Goal: Information Seeking & Learning: Compare options

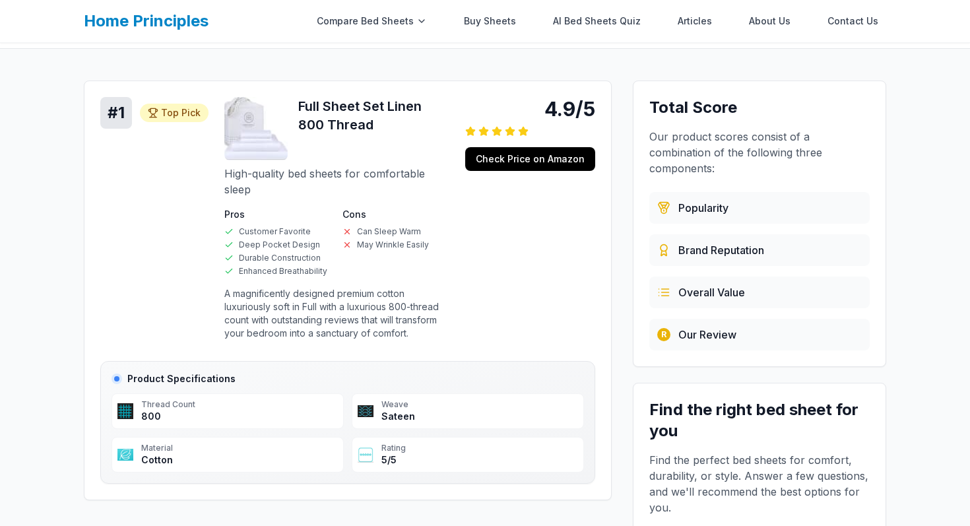
click at [163, 26] on link "Home Principles" at bounding box center [146, 20] width 125 height 19
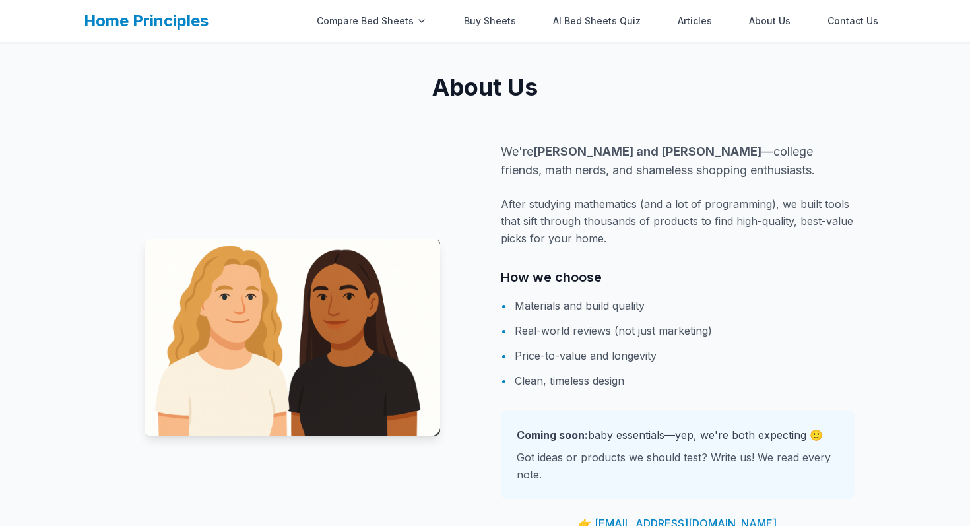
scroll to position [916, 0]
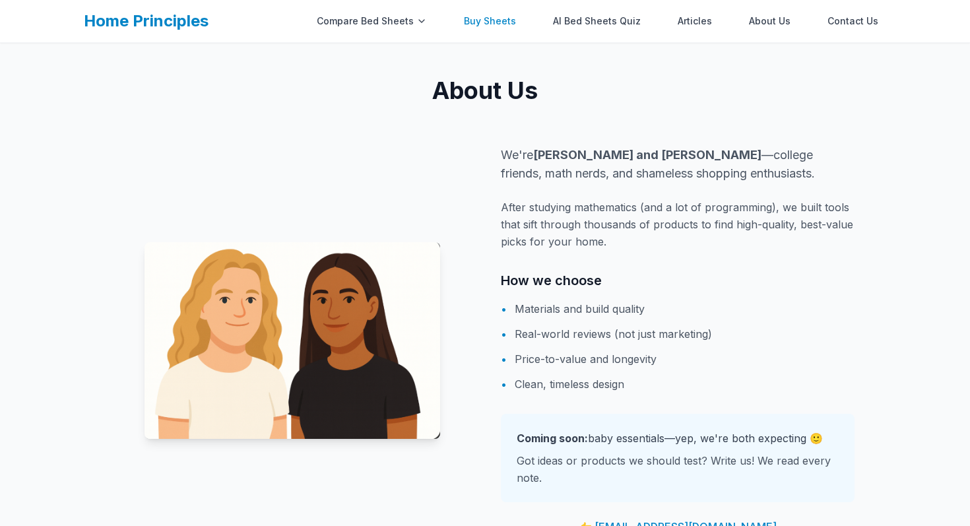
click at [496, 26] on link "Buy Sheets" at bounding box center [490, 21] width 68 height 26
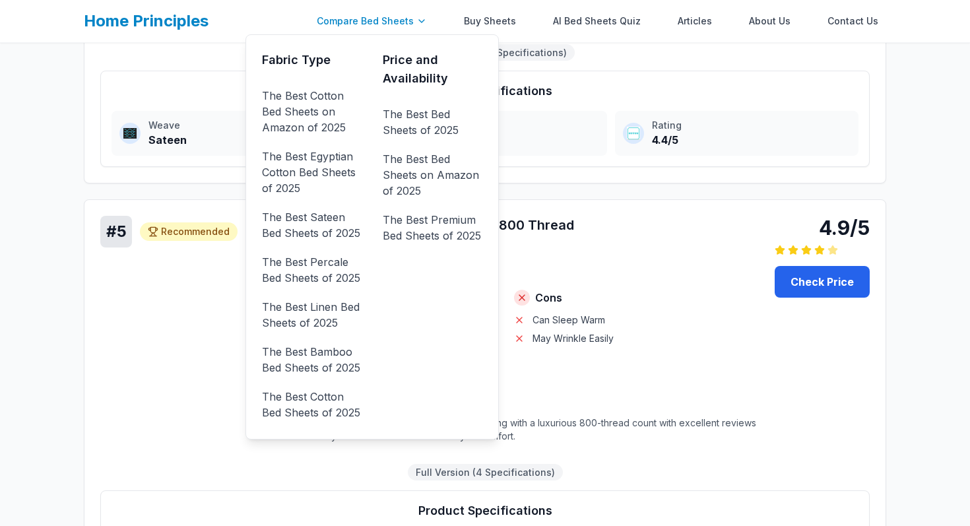
scroll to position [1885, 0]
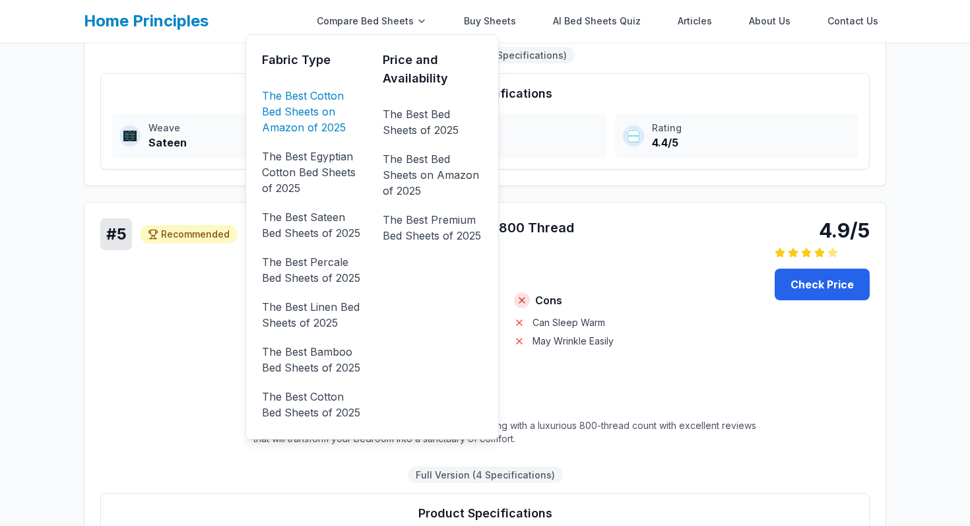
click at [333, 107] on link "The Best Cotton Bed Sheets on Amazon of 2025" at bounding box center [312, 111] width 100 height 53
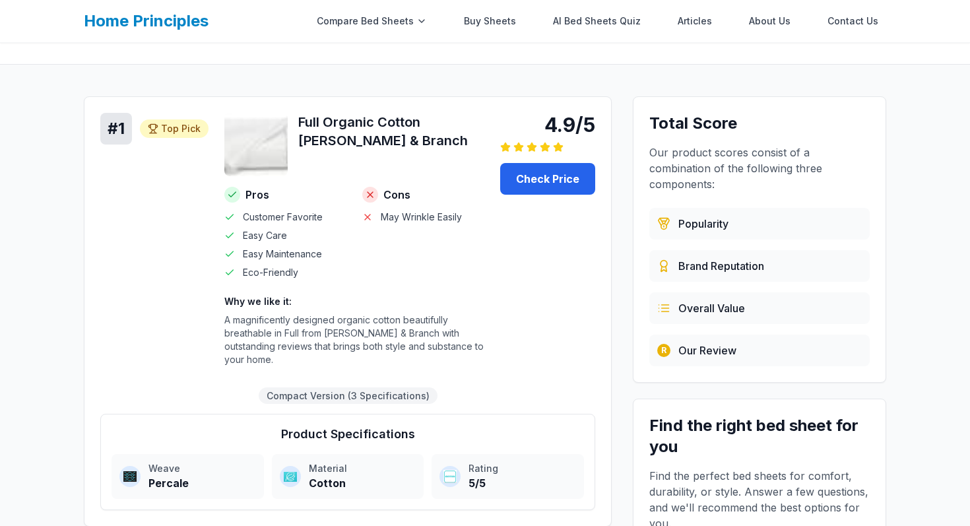
scroll to position [97, 0]
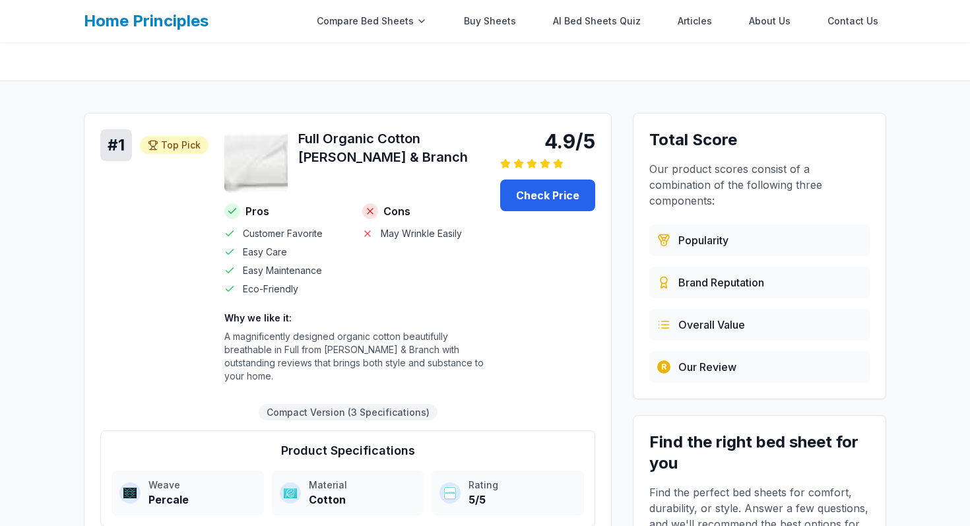
click at [361, 441] on h4 "Product Specifications" at bounding box center [347, 450] width 472 height 18
copy h4 "Product Specifications"
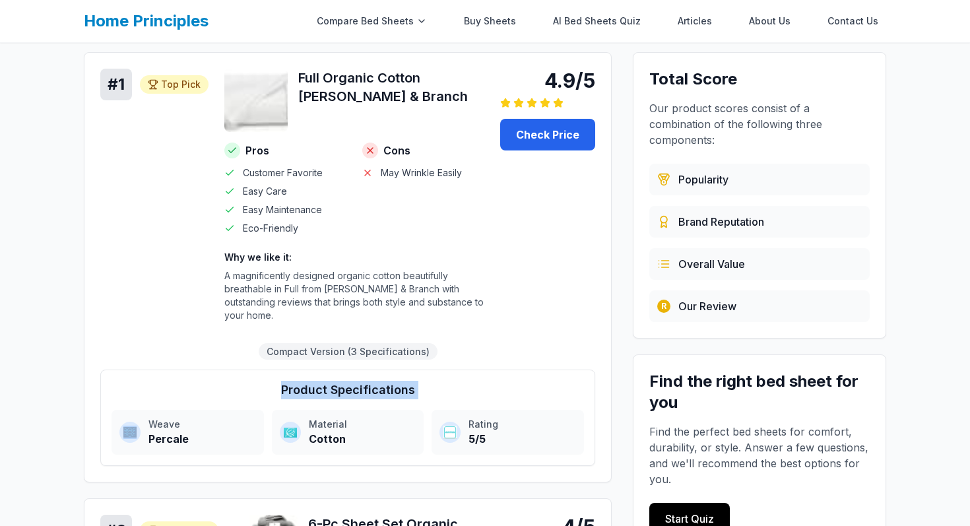
scroll to position [0, 0]
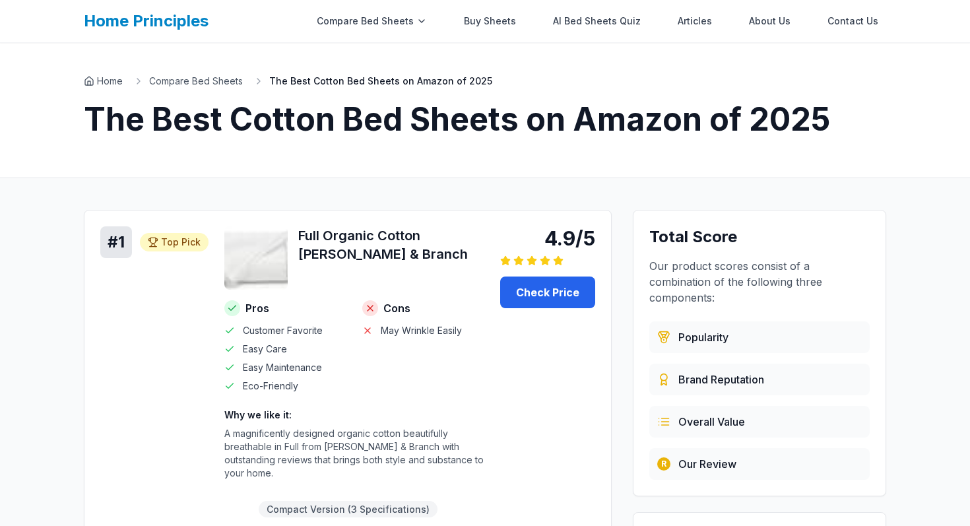
click at [433, 80] on span "The Best Cotton Bed Sheets on Amazon of 2025" at bounding box center [380, 81] width 223 height 13
click at [189, 80] on link "Compare Bed Sheets" at bounding box center [196, 81] width 94 height 13
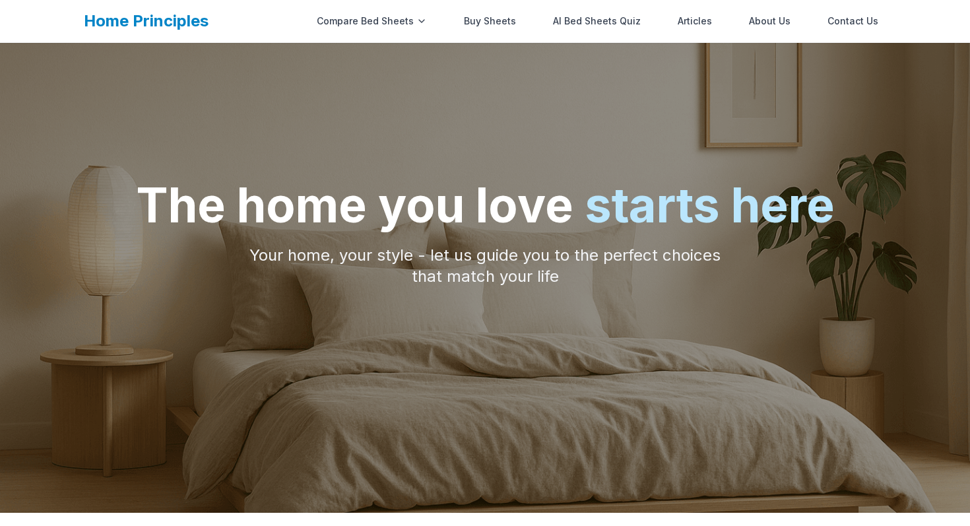
scroll to position [57, 0]
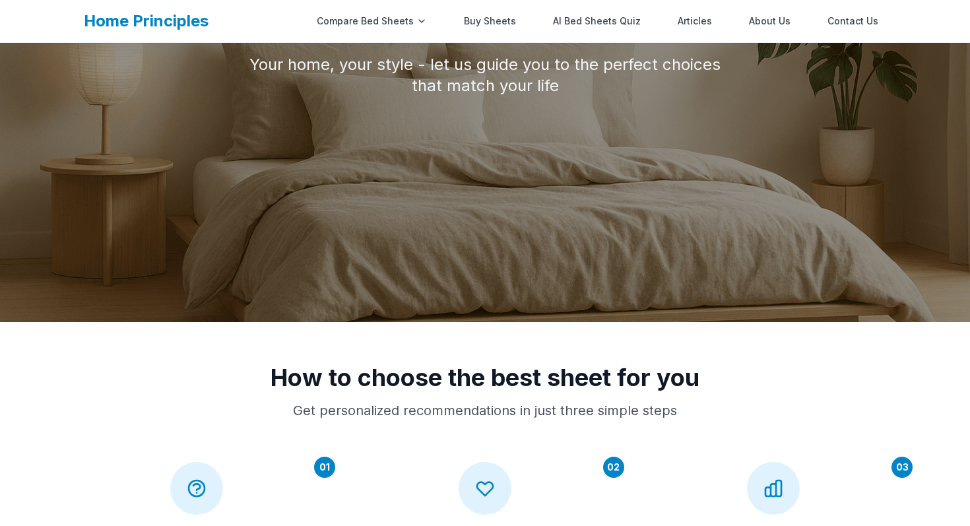
scroll to position [283, 0]
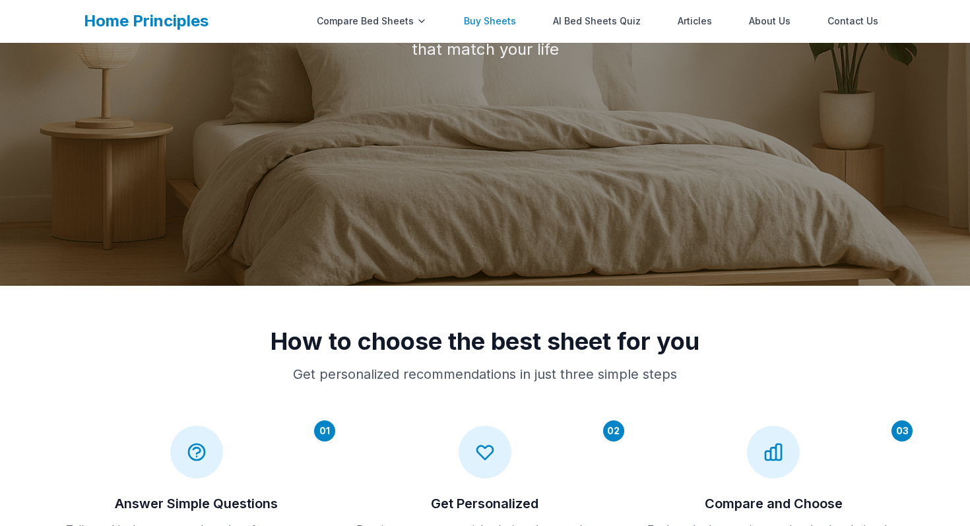
click at [495, 24] on link "Buy Sheets" at bounding box center [490, 21] width 68 height 26
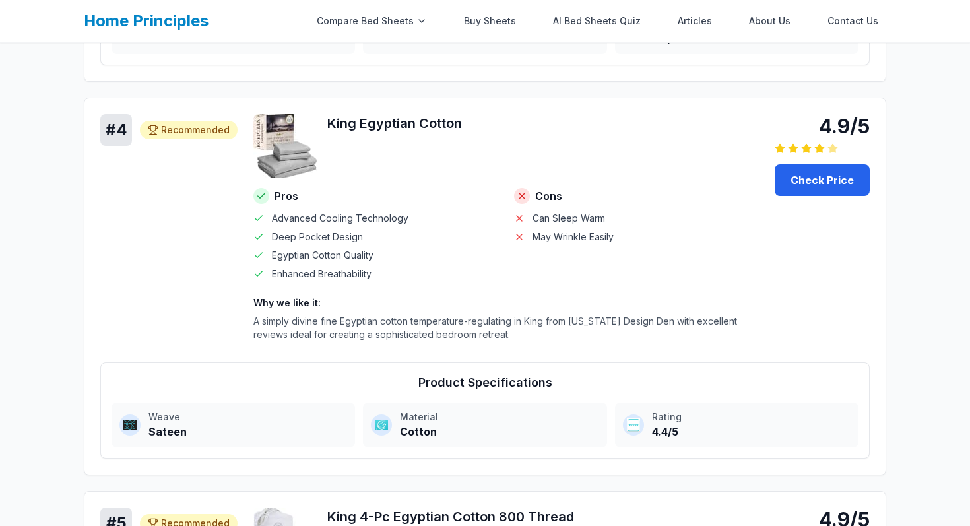
scroll to position [1490, 0]
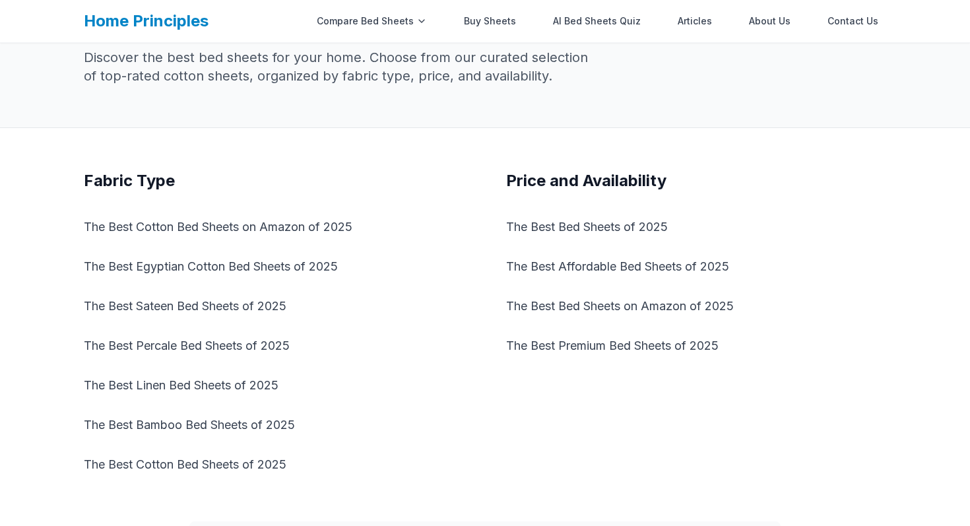
scroll to position [104, 0]
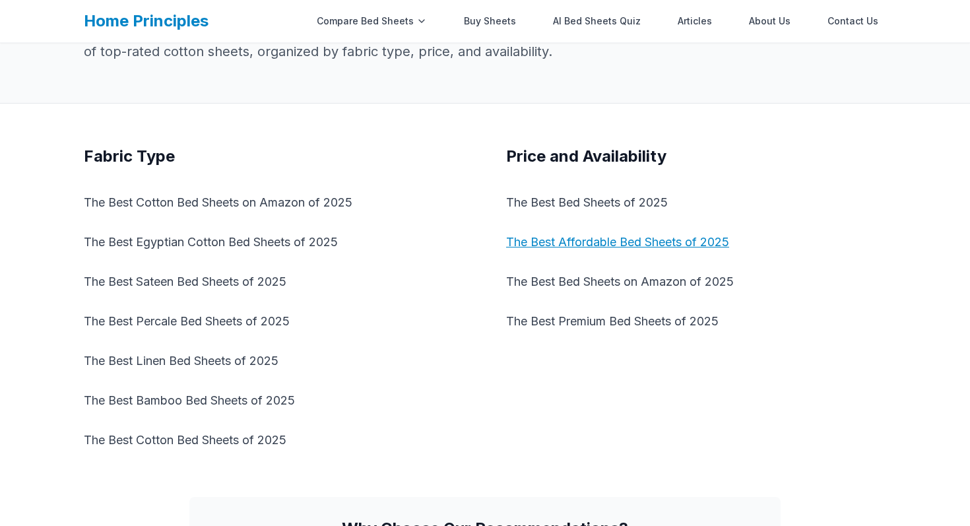
click at [583, 236] on link "The Best Affordable Bed Sheets of 2025" at bounding box center [696, 242] width 380 height 29
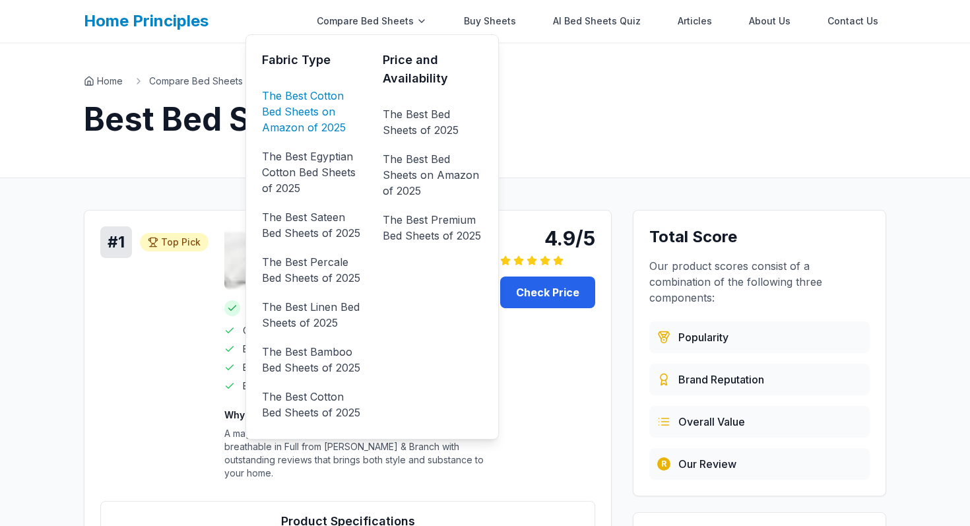
click at [316, 100] on link "The Best Cotton Bed Sheets on Amazon of 2025" at bounding box center [312, 111] width 100 height 53
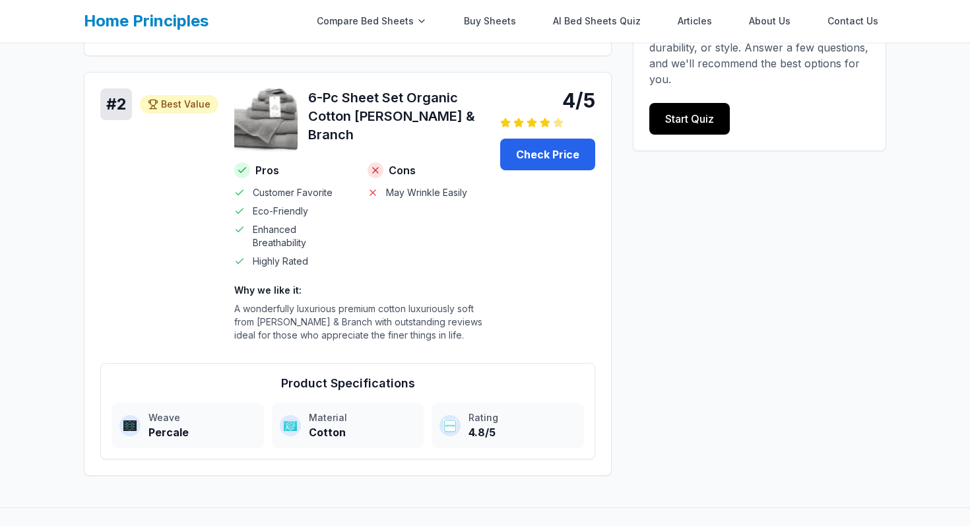
scroll to position [543, 0]
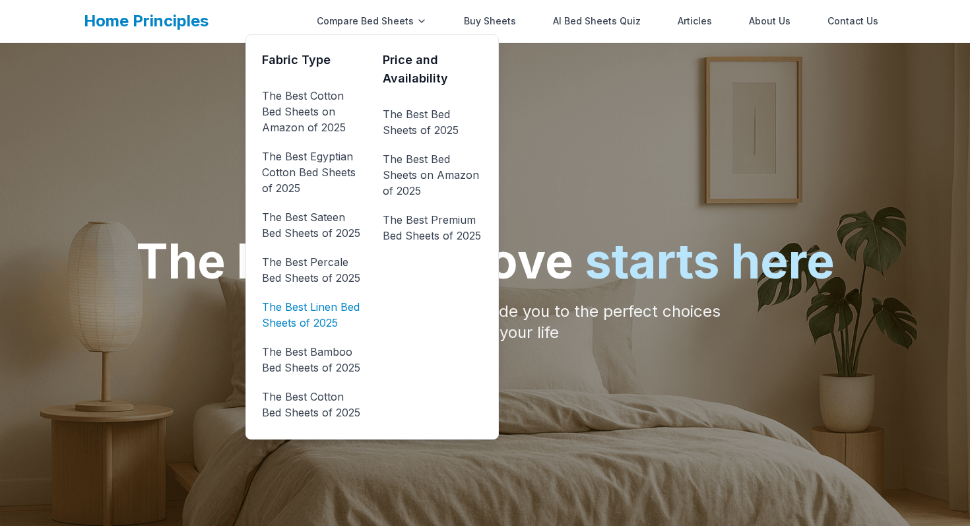
click at [309, 312] on link "The Best Linen Bed Sheets of 2025" at bounding box center [312, 314] width 100 height 37
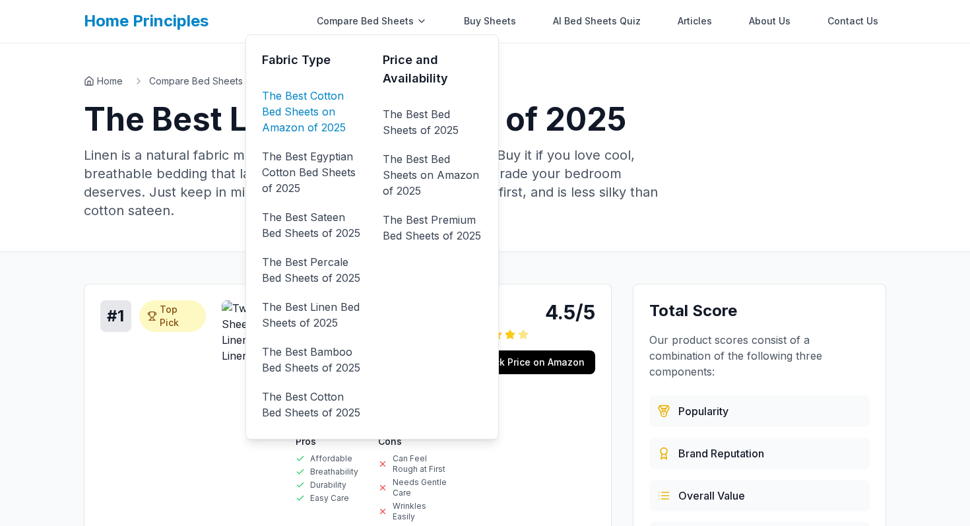
click at [319, 106] on link "The Best Cotton Bed Sheets on Amazon of 2025" at bounding box center [312, 111] width 100 height 53
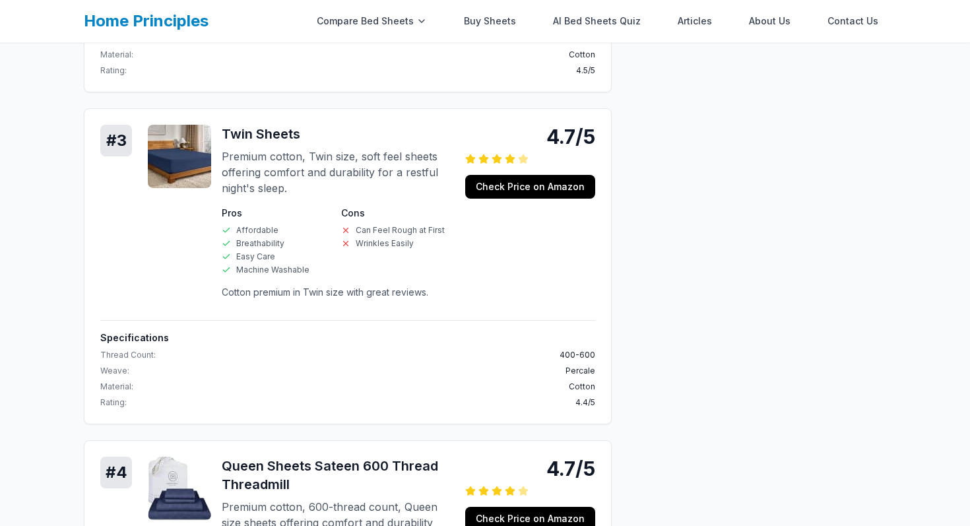
scroll to position [767, 0]
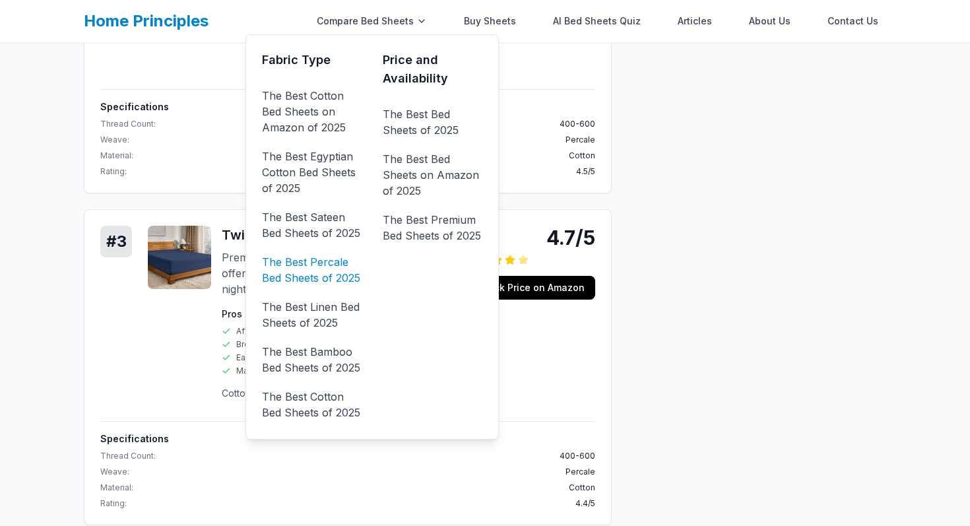
click at [323, 270] on link "The Best Percale Bed Sheets of 2025" at bounding box center [312, 269] width 100 height 37
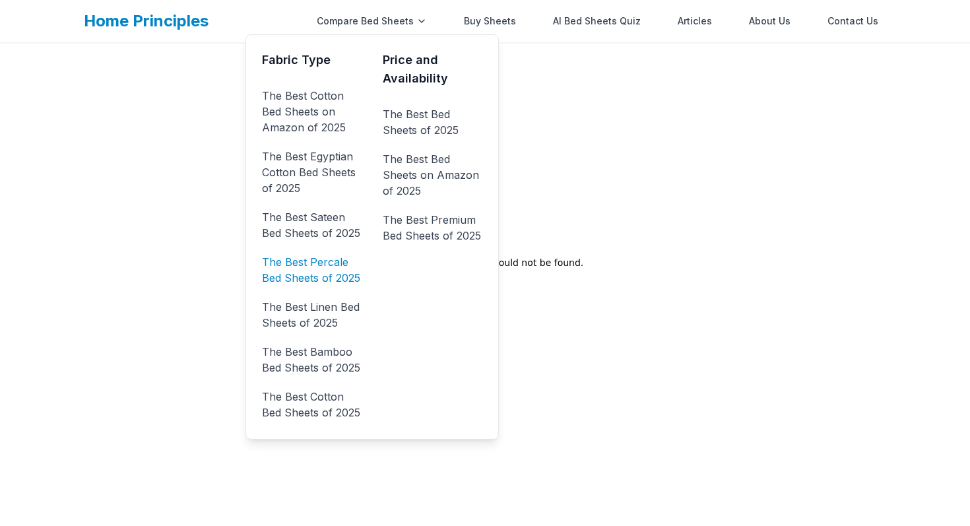
scroll to position [43, 0]
click at [336, 363] on link "The Best Bamboo Bed Sheets of 2025" at bounding box center [312, 359] width 100 height 37
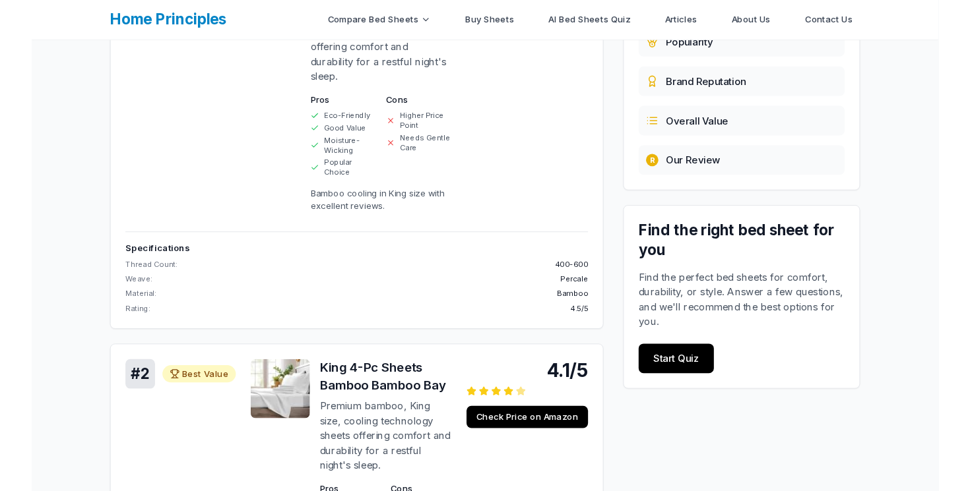
scroll to position [402, 0]
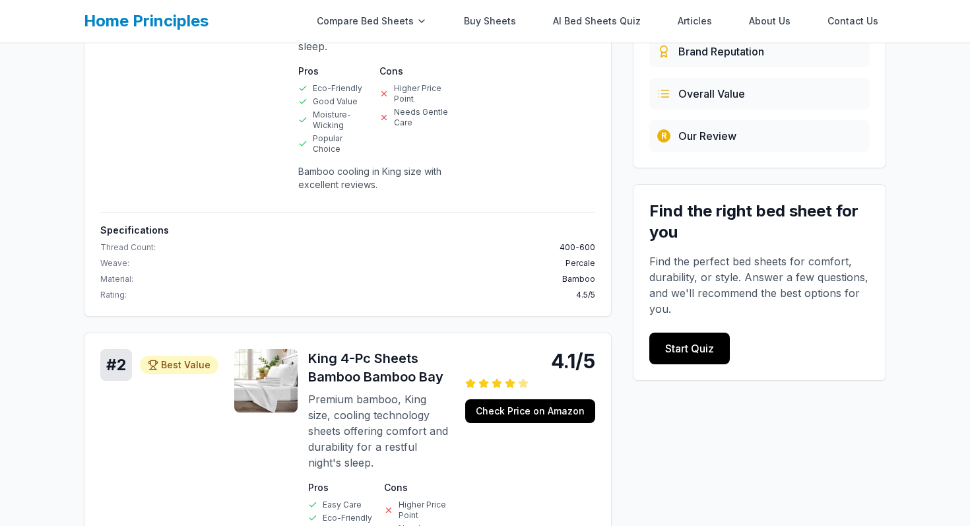
click at [135, 224] on h4 "Specifications" at bounding box center [347, 230] width 495 height 13
copy h4 "Specifications"
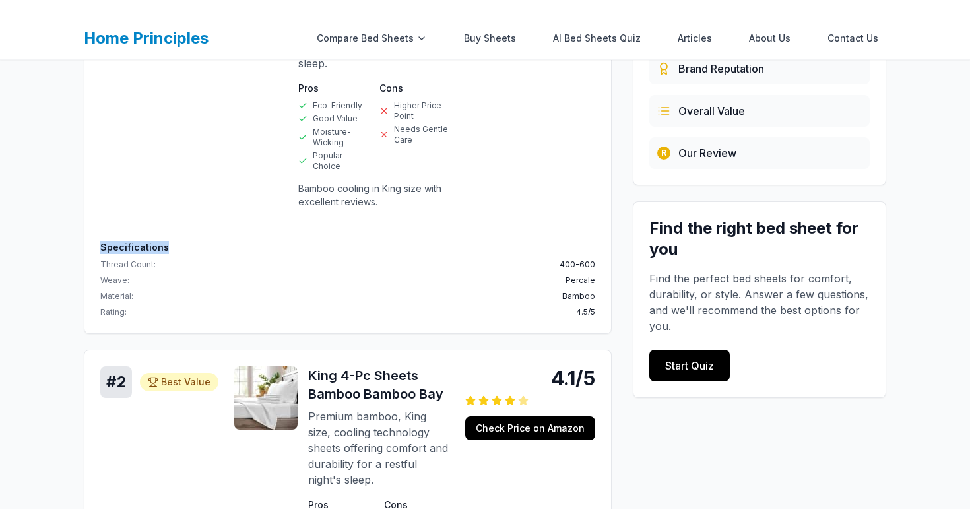
scroll to position [0, 0]
